Goal: Task Accomplishment & Management: Complete application form

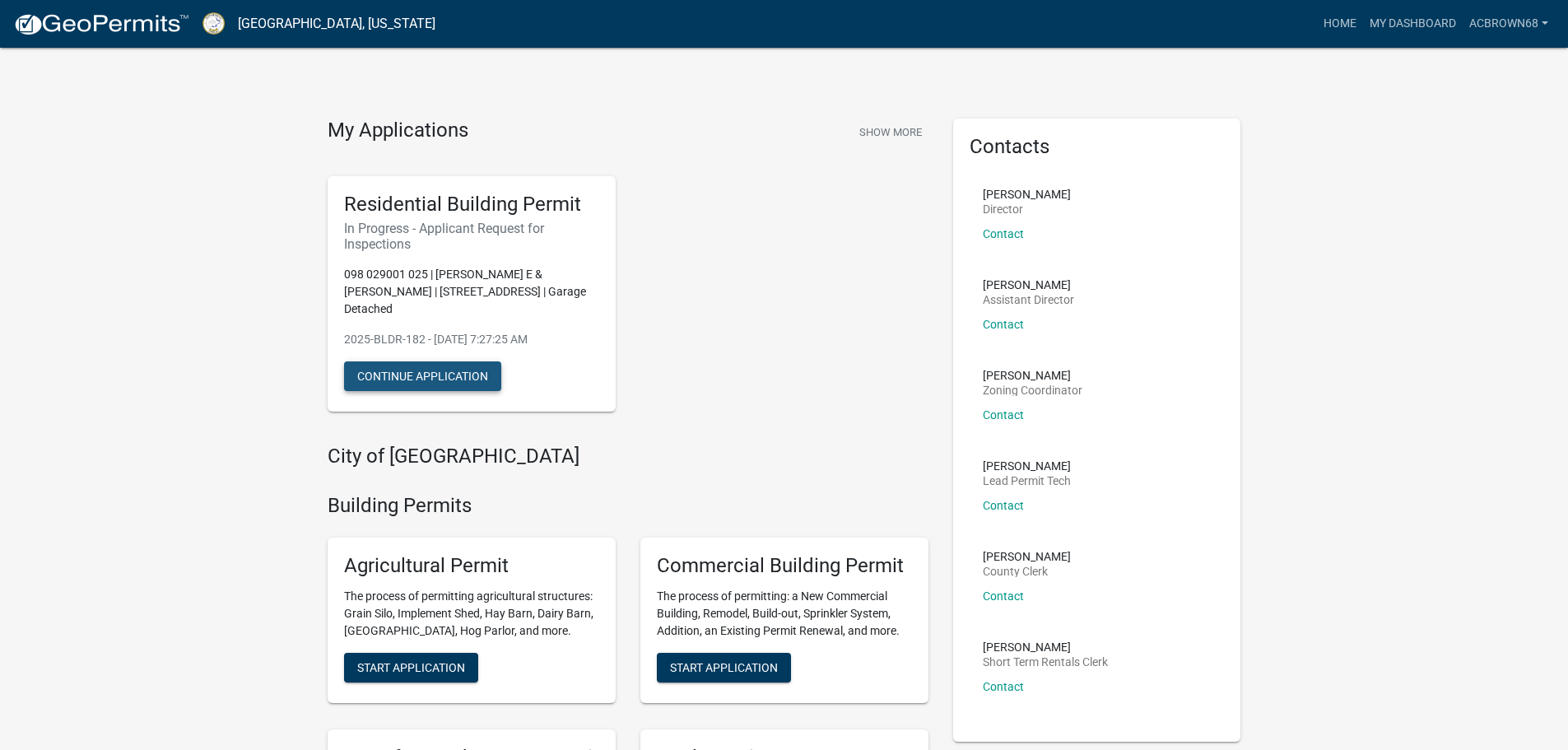
click at [420, 362] on button "Continue Application" at bounding box center [422, 376] width 157 height 29
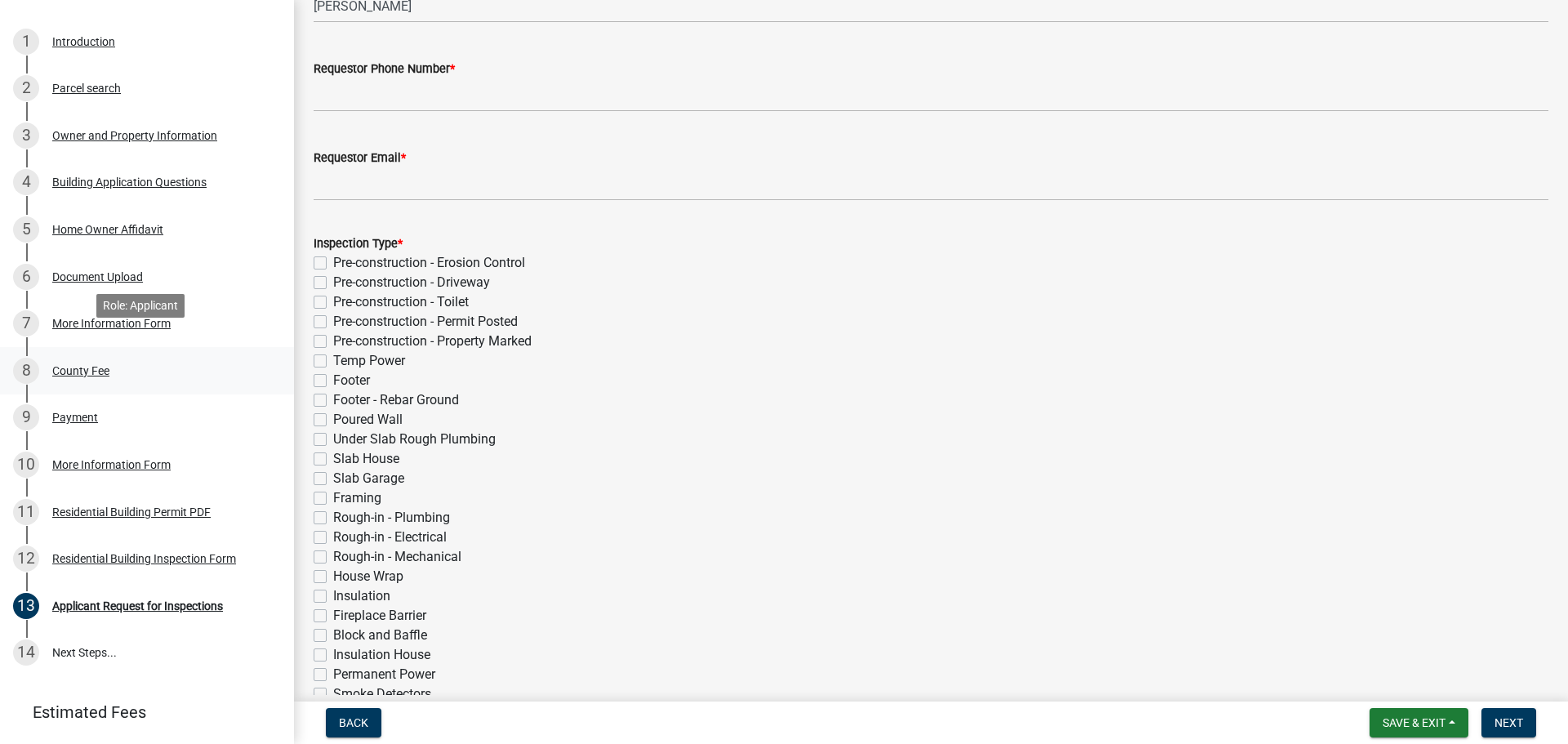
scroll to position [245, 0]
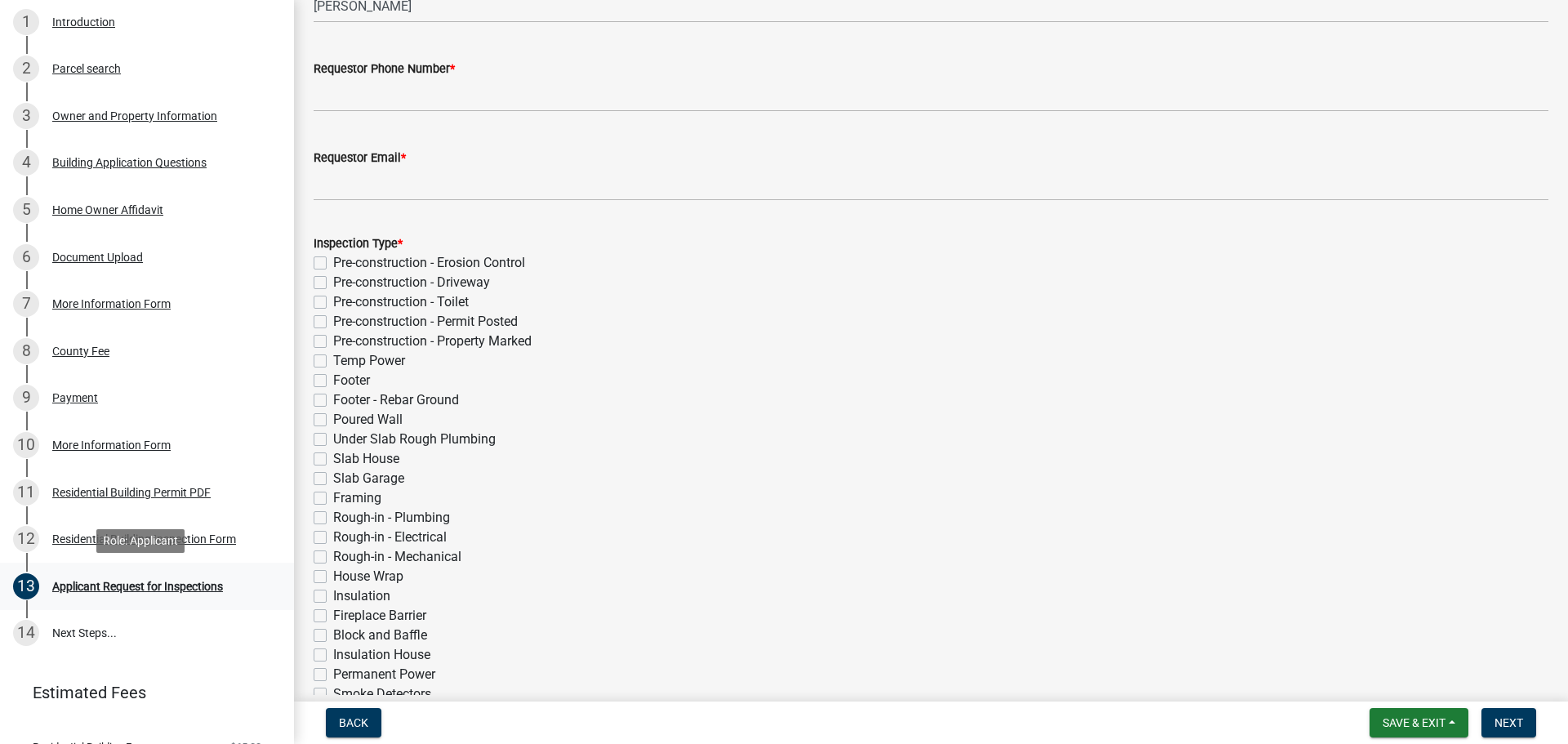
click at [152, 591] on div "Applicant Request for Inspections" at bounding box center [137, 586] width 171 height 11
click at [179, 584] on div "Applicant Request for Inspections" at bounding box center [137, 586] width 171 height 11
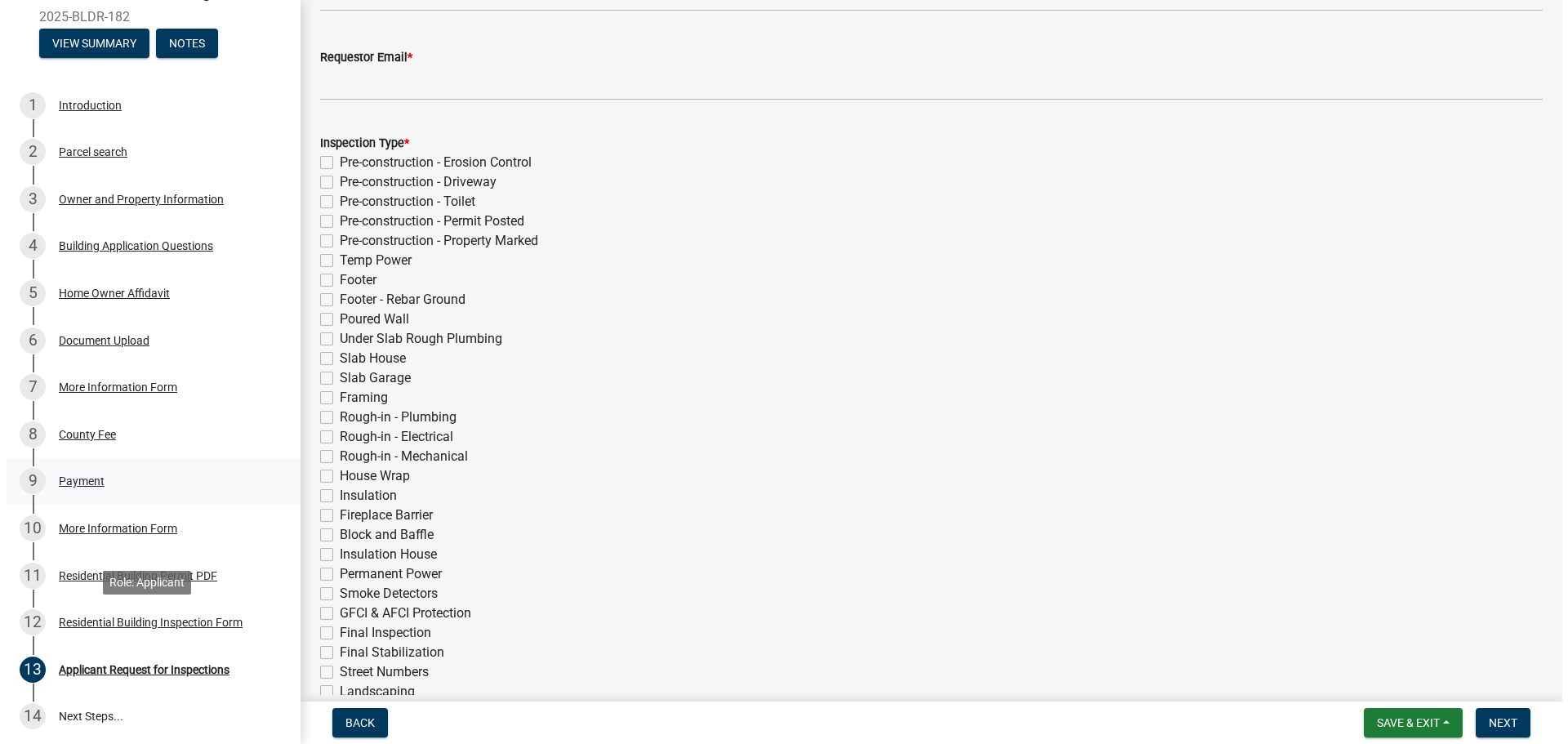
scroll to position [0, 0]
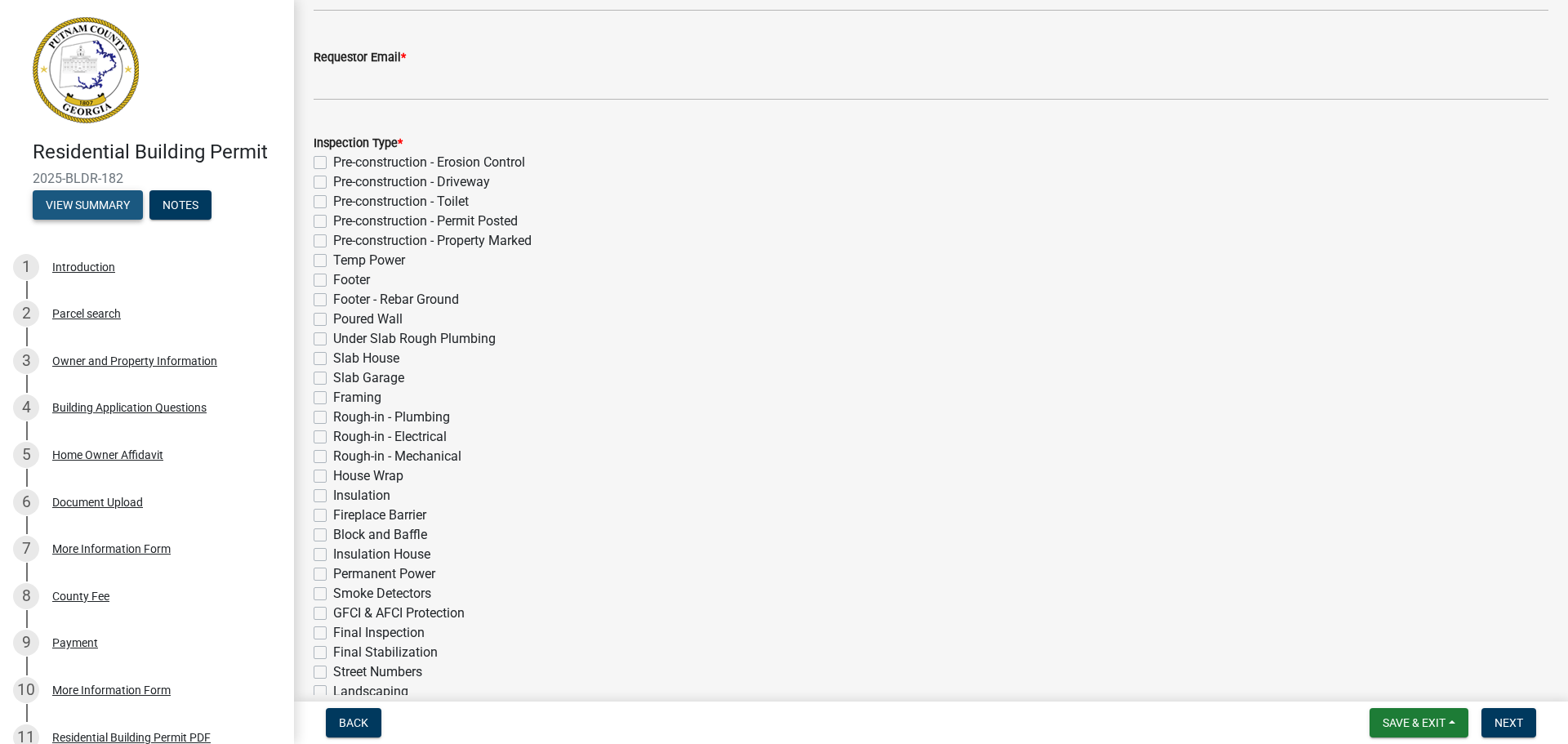
click at [64, 199] on button "View Summary" at bounding box center [88, 204] width 110 height 29
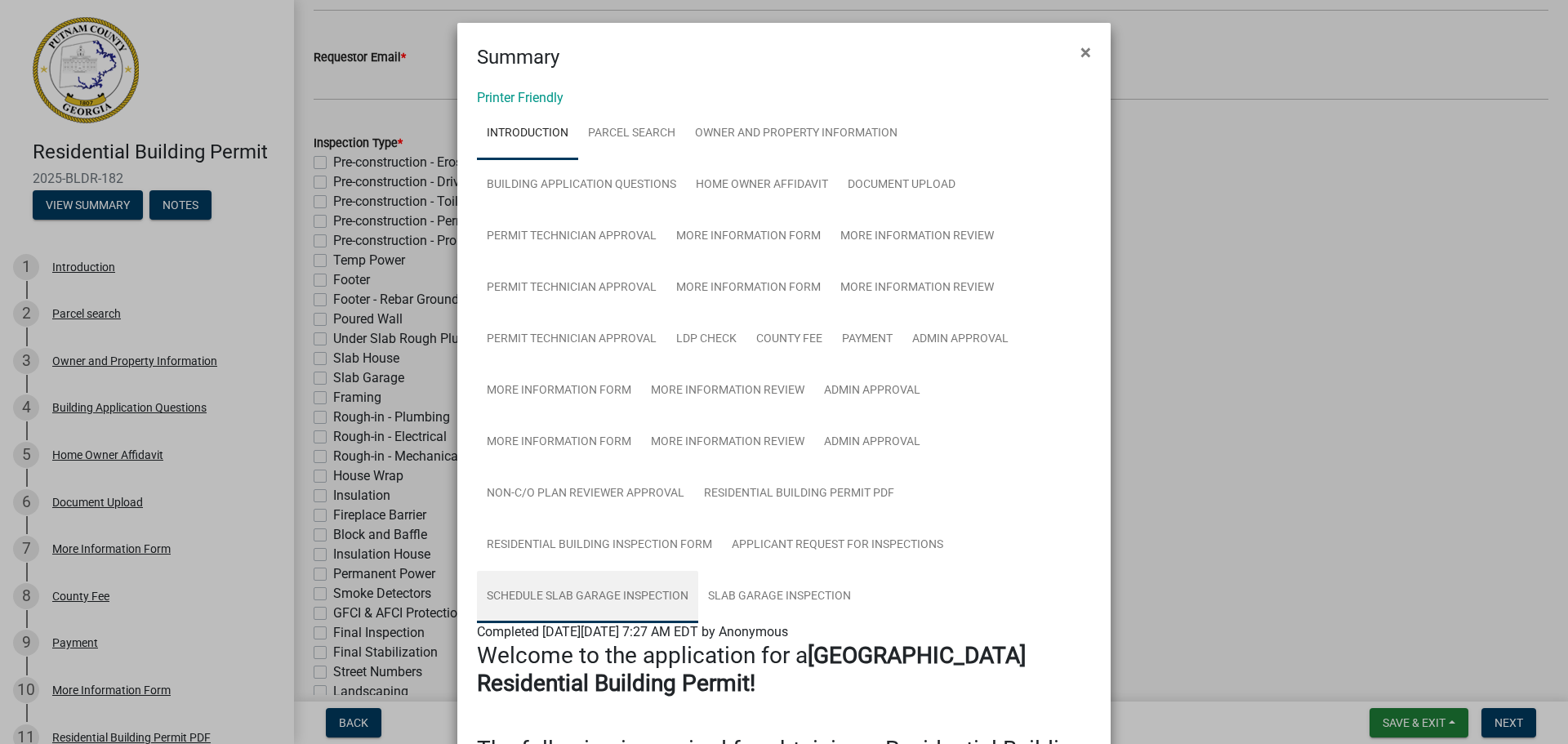
click at [651, 581] on link "Schedule Slab Garage Inspection" at bounding box center [588, 596] width 221 height 52
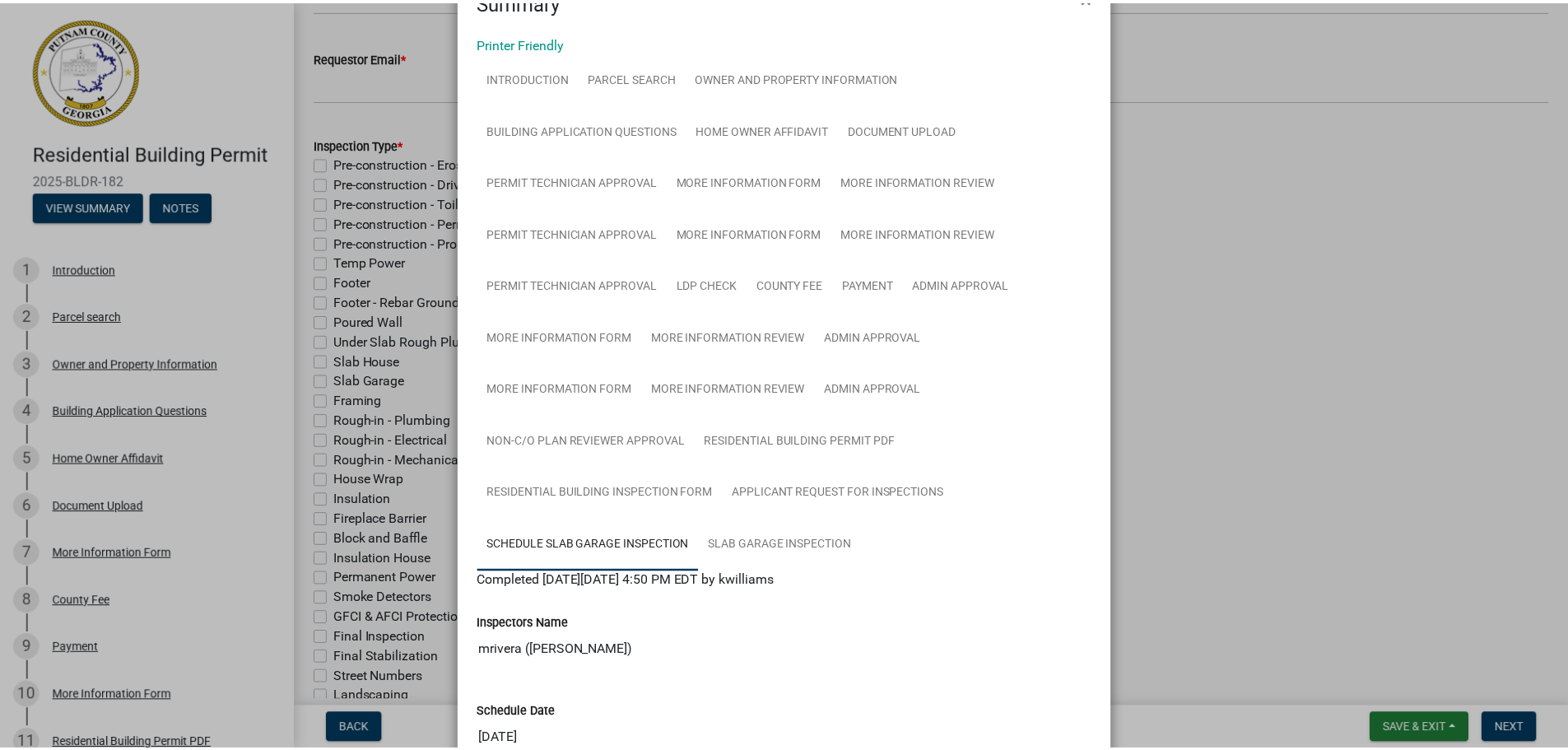
scroll to position [82, 0]
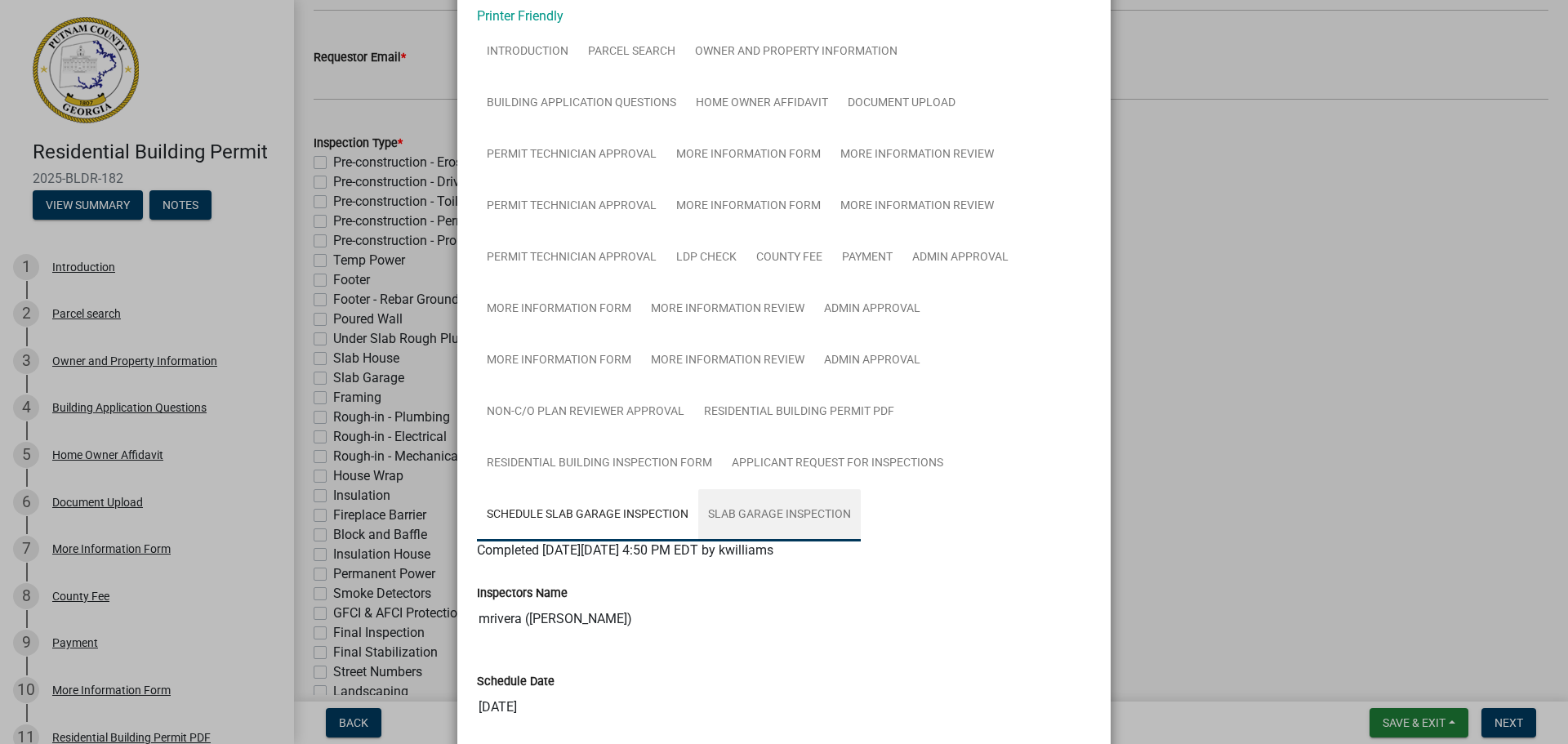
click at [780, 512] on link "Slab Garage Inspection" at bounding box center [780, 514] width 163 height 52
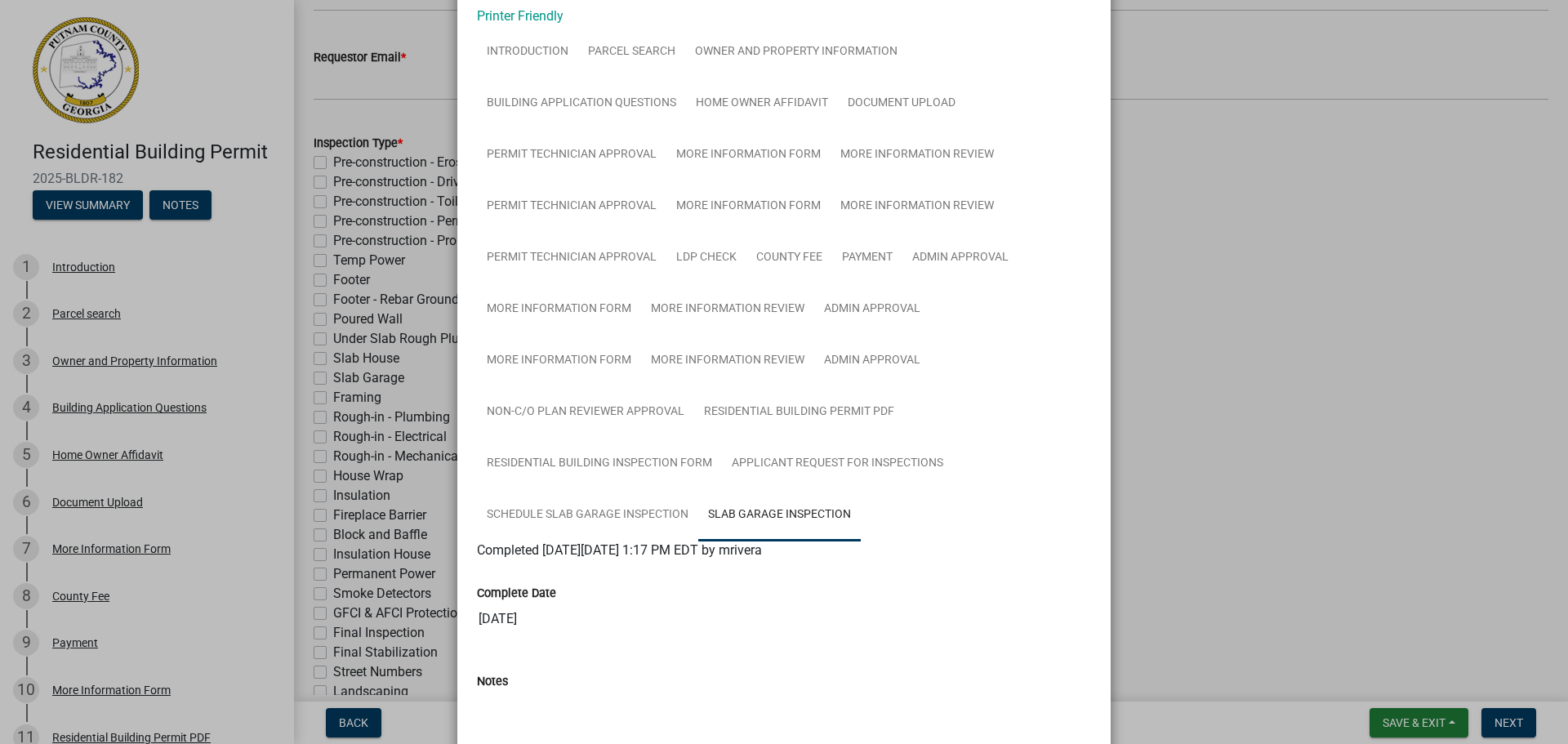
click at [1374, 122] on ngb-modal-window "Summary × Printer Friendly Introduction Parcel search Owner and Property Inform…" at bounding box center [784, 372] width 1568 height 744
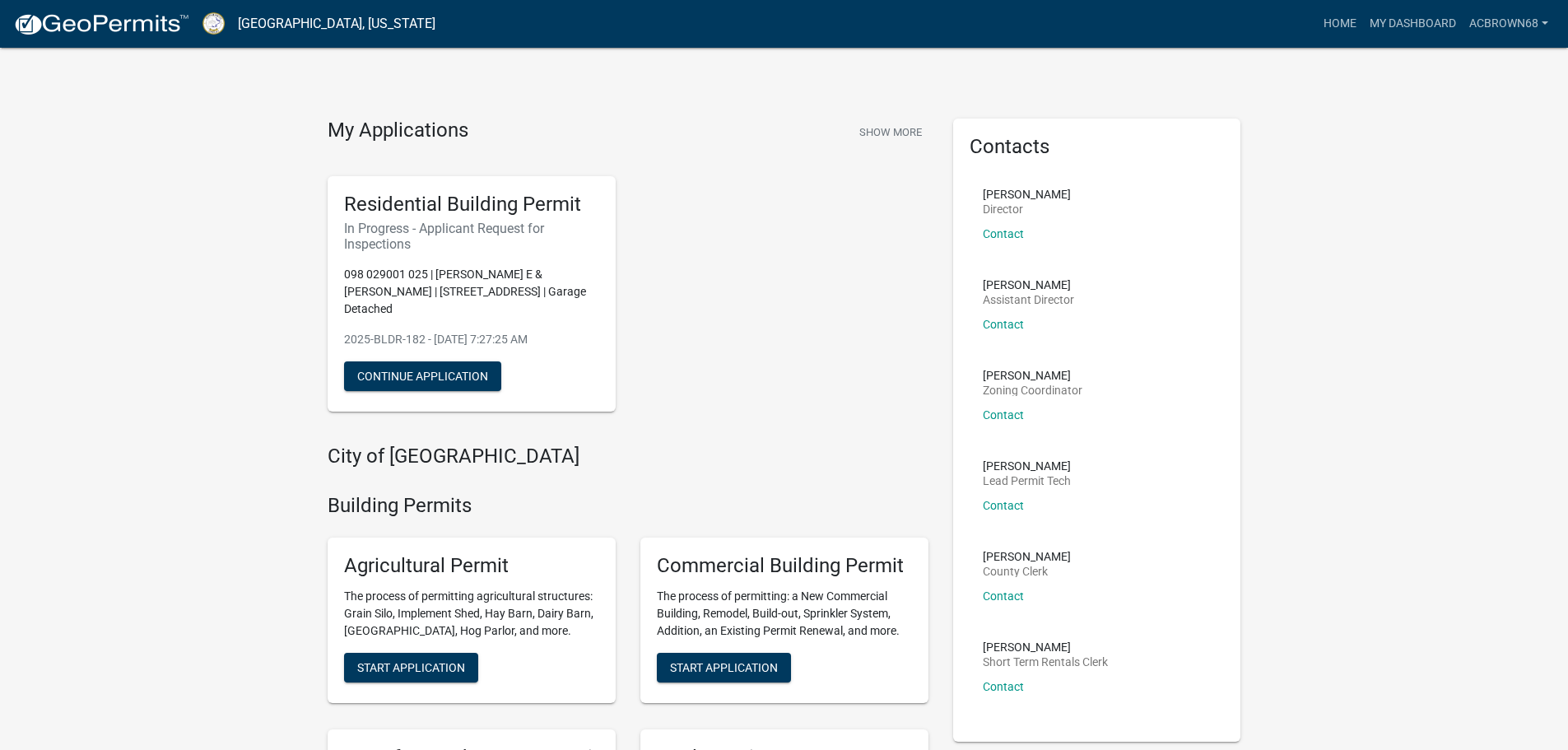
click at [776, 349] on div "Residential Building Permit In Progress - Applicant Request for Inspections 098…" at bounding box center [628, 294] width 625 height 262
click at [475, 362] on button "Continue Application" at bounding box center [422, 376] width 157 height 29
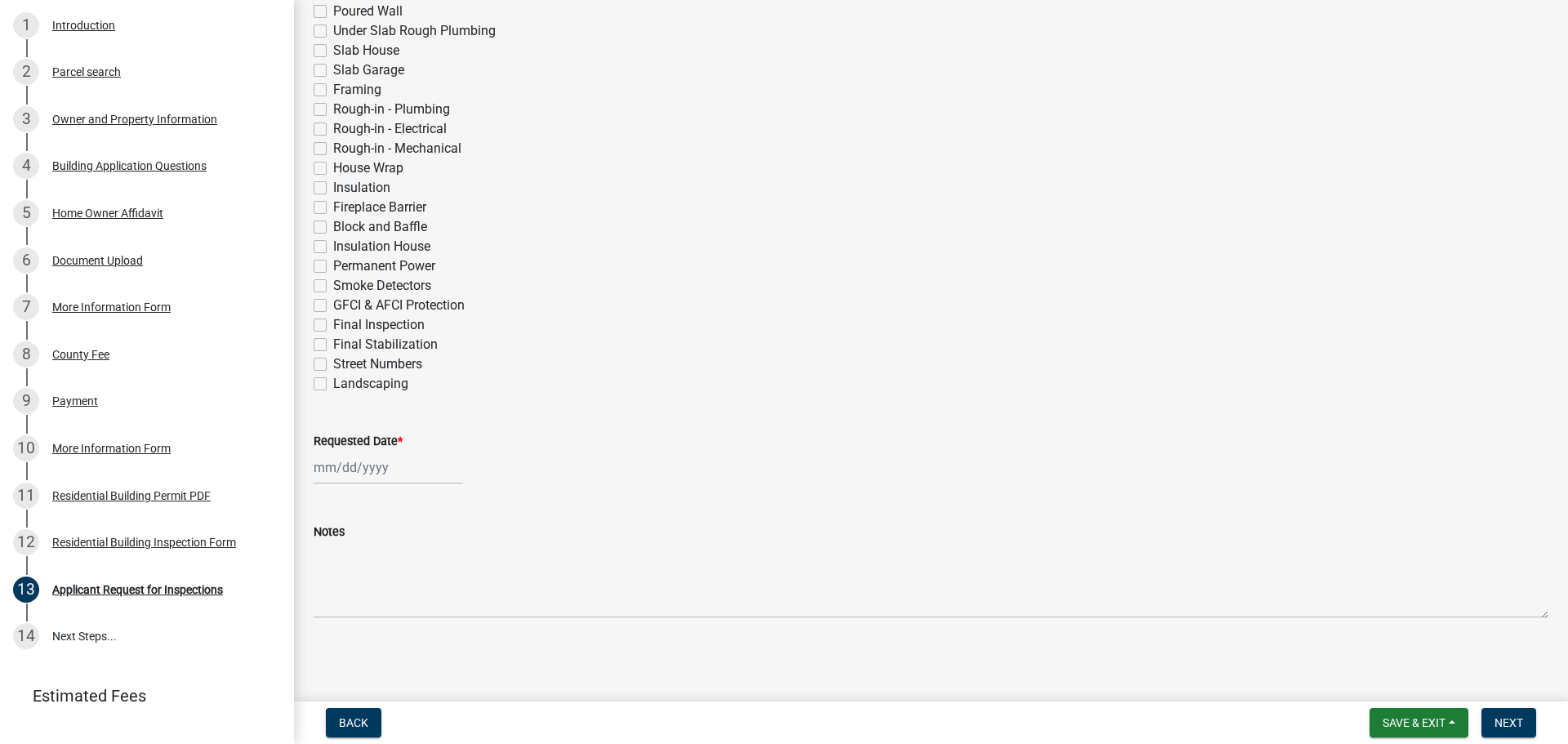
scroll to position [309, 0]
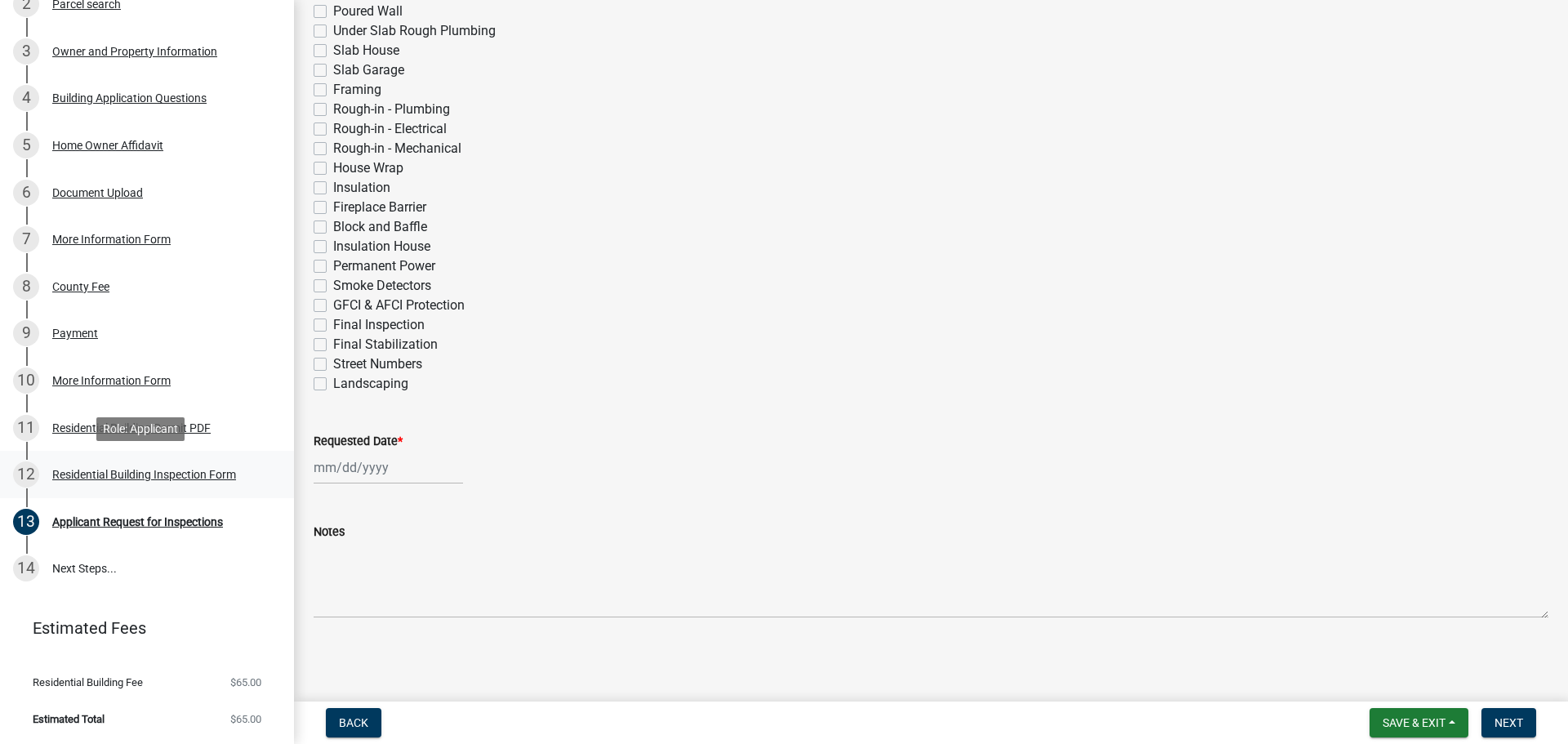
click at [101, 470] on div "Residential Building Inspection Form" at bounding box center [144, 474] width 184 height 11
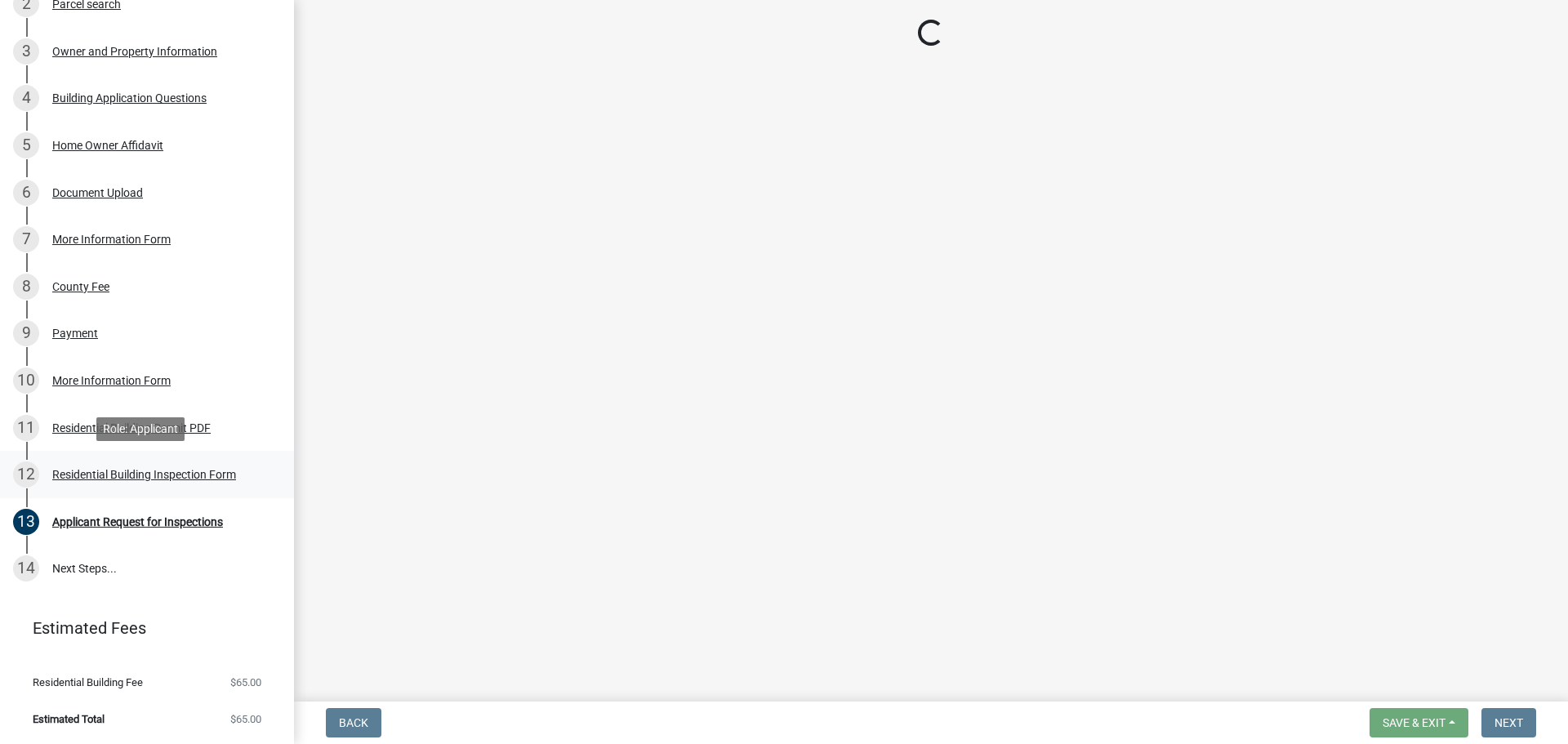
scroll to position [0, 0]
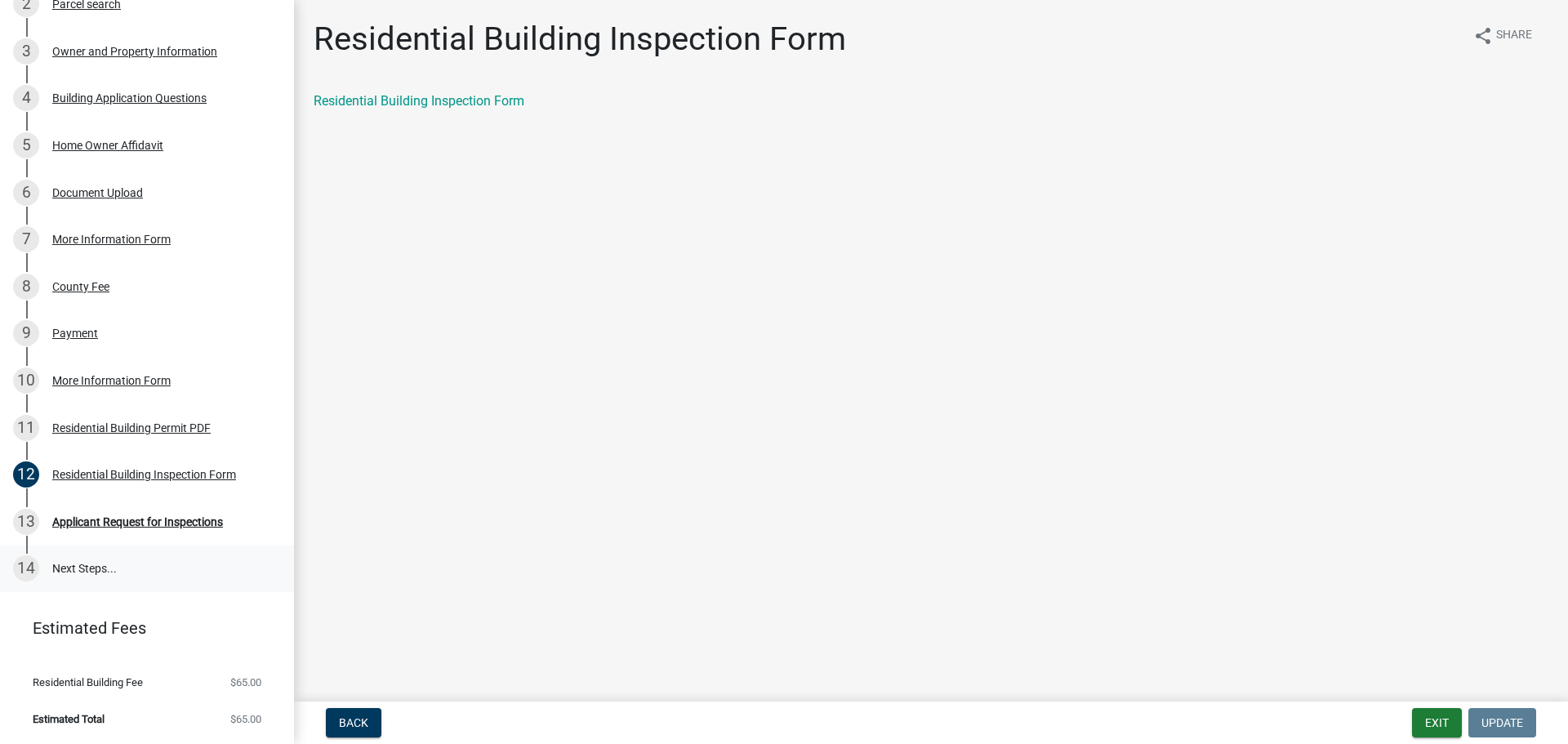
click at [84, 566] on link "14 Next Steps..." at bounding box center [147, 569] width 294 height 48
